Goal: Information Seeking & Learning: Learn about a topic

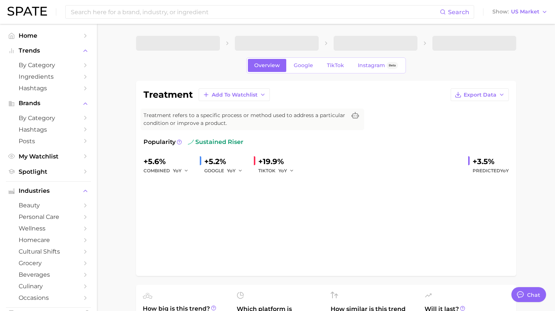
type textarea "x"
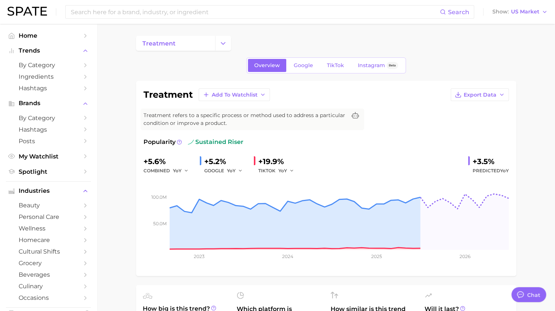
click at [128, 13] on input at bounding box center [255, 12] width 370 height 13
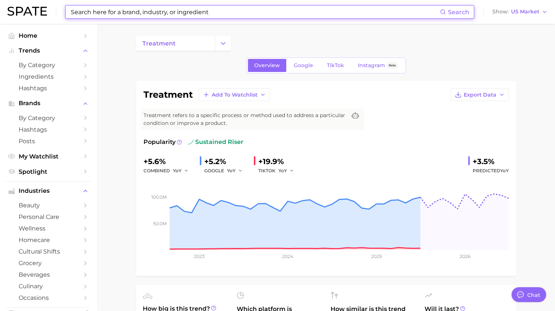
paste input "evvy"
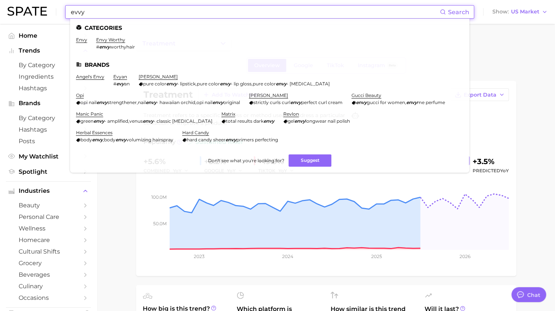
click at [202, 9] on input "evvy" at bounding box center [255, 12] width 370 height 13
paste input "the perfume shop"
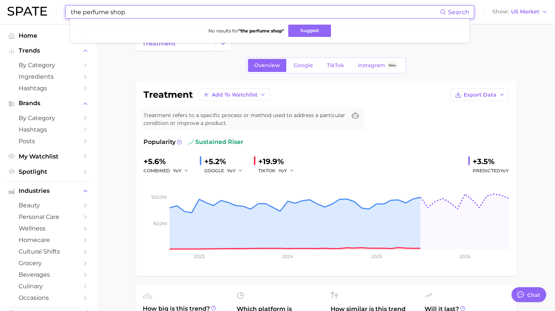
click at [166, 12] on input "the perfume shop" at bounding box center [255, 12] width 370 height 13
paste input "#sharkglam"
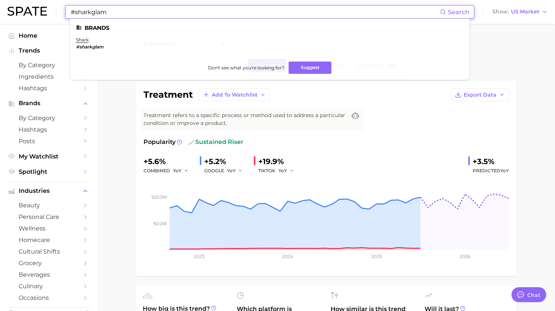
type input "#sharkglam"
click at [77, 39] on link "shark" at bounding box center [82, 40] width 13 height 6
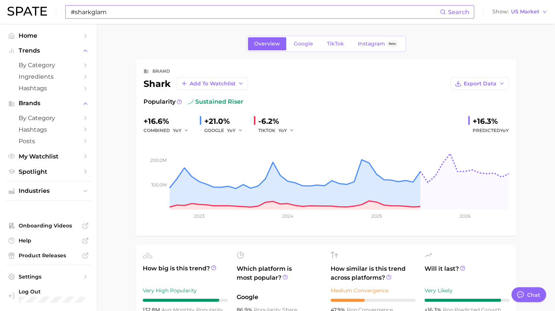
click at [168, 13] on input "#sharkglam" at bounding box center [255, 12] width 370 height 13
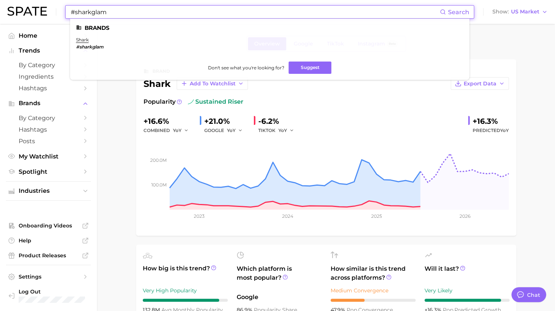
click at [168, 13] on input "#sharkglam" at bounding box center [255, 12] width 370 height 13
paste input "esthaetic procedure"
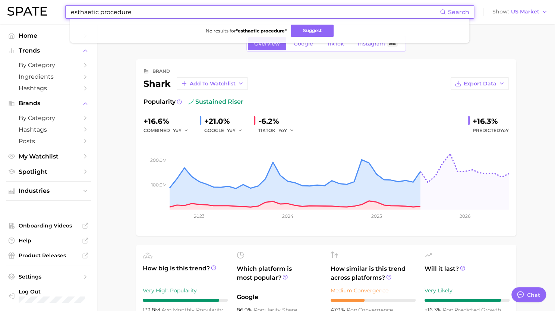
click at [118, 13] on input "esthaetic procedure" at bounding box center [255, 12] width 370 height 13
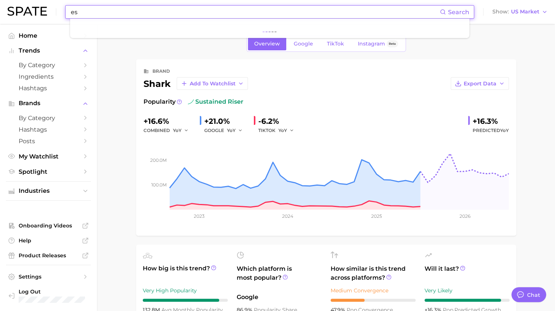
type input "e"
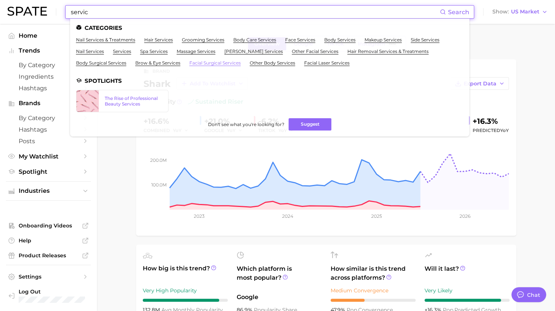
type input "servic"
click at [212, 63] on link "facial surgical services" at bounding box center [214, 63] width 51 height 6
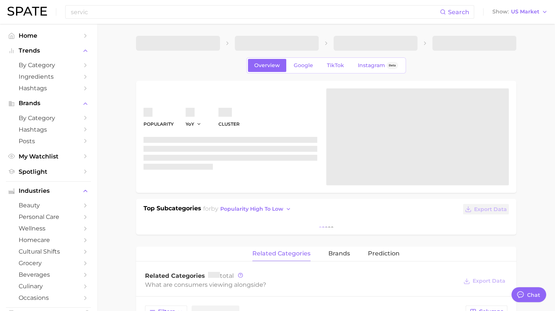
type textarea "x"
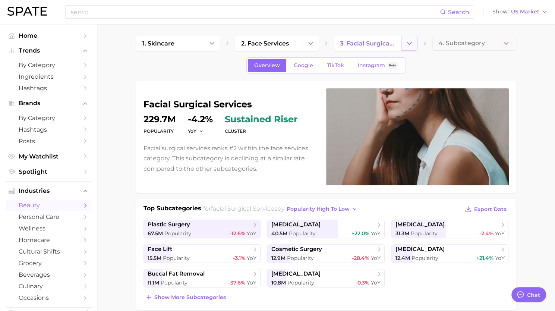
click at [412, 47] on icon "Change Category" at bounding box center [410, 44] width 8 height 8
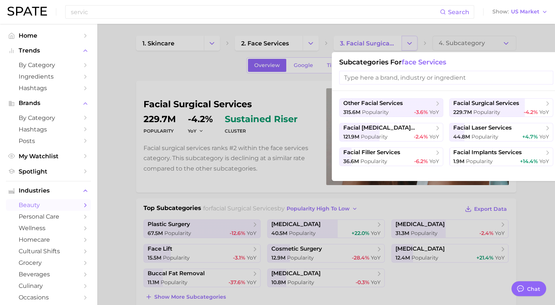
click at [412, 47] on div at bounding box center [277, 152] width 555 height 305
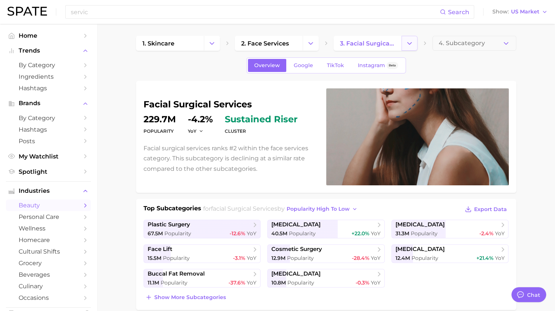
click at [409, 40] on icon "Change Category" at bounding box center [410, 44] width 8 height 8
